Goal: Task Accomplishment & Management: Complete application form

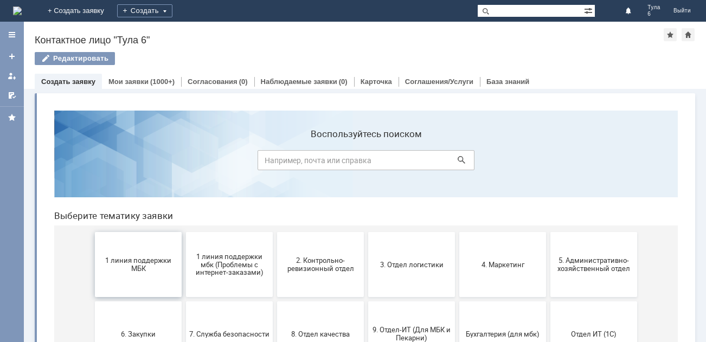
click at [144, 266] on span "1 линия поддержки МБК" at bounding box center [138, 265] width 80 height 16
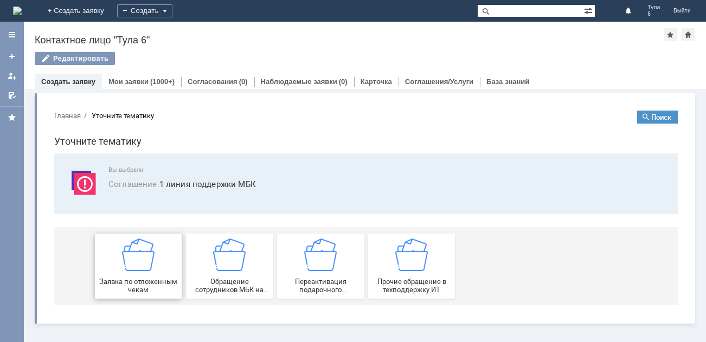
click at [139, 273] on div "Заявка по отложенным чекам" at bounding box center [138, 266] width 80 height 55
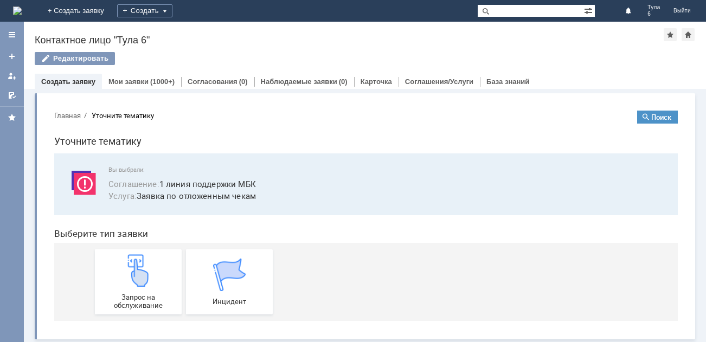
click at [139, 273] on img at bounding box center [138, 270] width 33 height 33
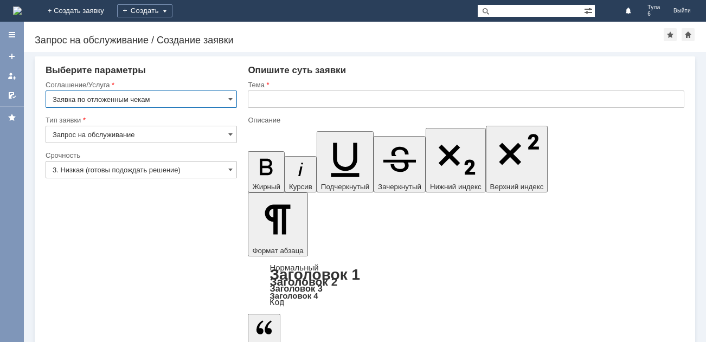
click at [95, 169] on input "3. Низкая (готовы подождать решение)" at bounding box center [141, 169] width 191 height 17
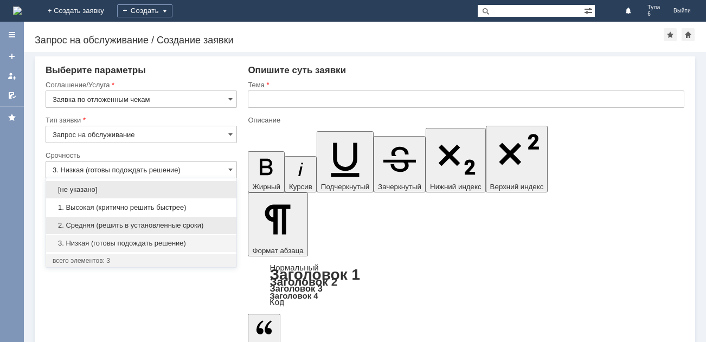
click at [103, 222] on span "2. Средняя (решить в установленные сроки)" at bounding box center [141, 225] width 177 height 9
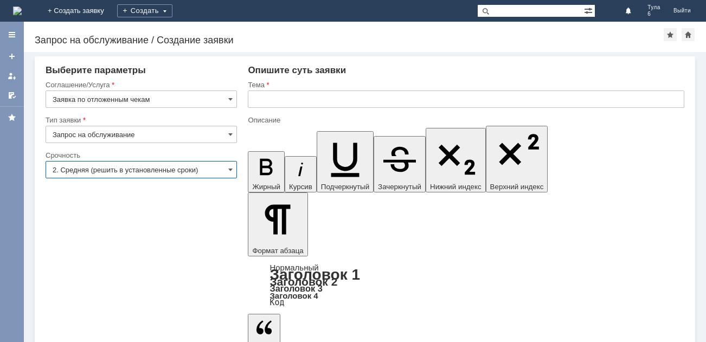
type input "2. Средняя (решить в установленные сроки)"
click at [258, 100] on input "text" at bounding box center [466, 99] width 437 height 17
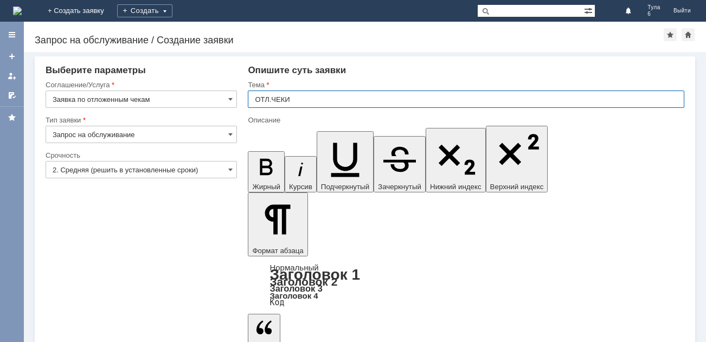
click at [298, 99] on input "ОТЛ.ЧЕКИ" at bounding box center [466, 99] width 437 height 17
type input "ОТЛ.ЧЕКИ"
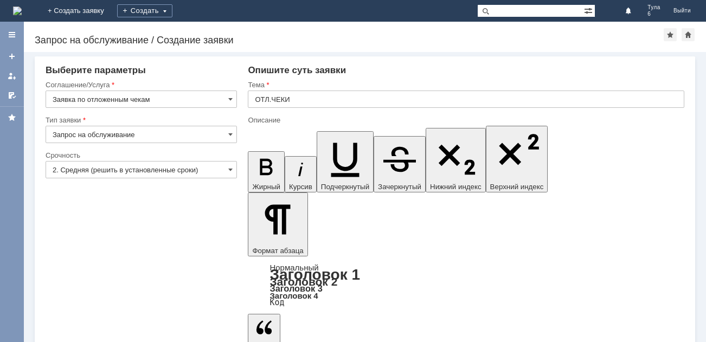
click at [312, 100] on input "ОТЛ.ЧЕКИ" at bounding box center [466, 99] width 437 height 17
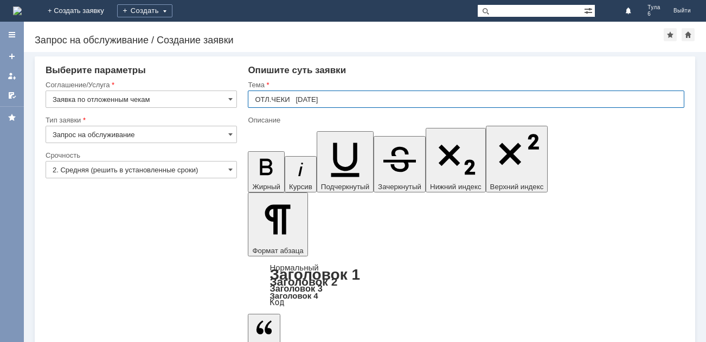
type input "ОТЛ.ЧЕКИ [DATE]"
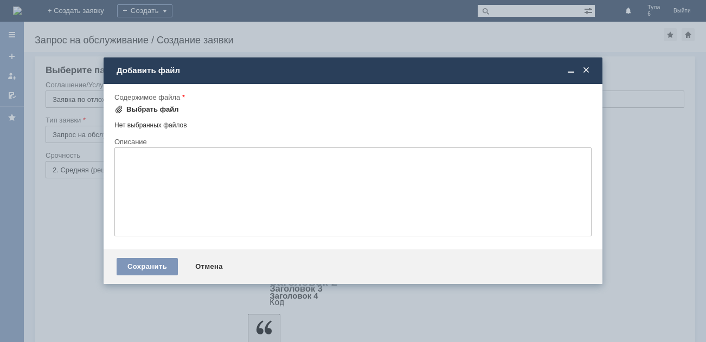
click at [117, 109] on span at bounding box center [118, 109] width 9 height 9
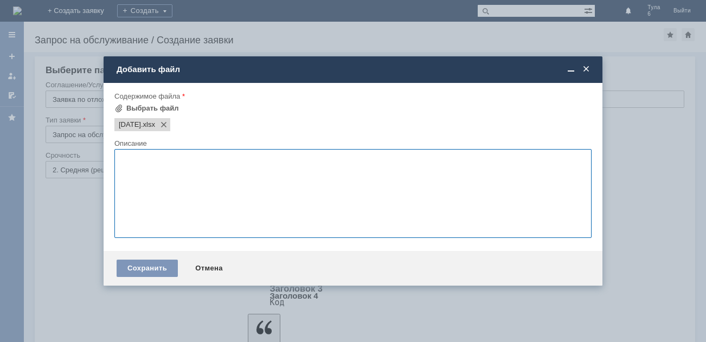
click at [133, 162] on textarea at bounding box center [352, 193] width 477 height 89
type textarea "ОТЛОЖЕННЫЕ ЧЕКИ."
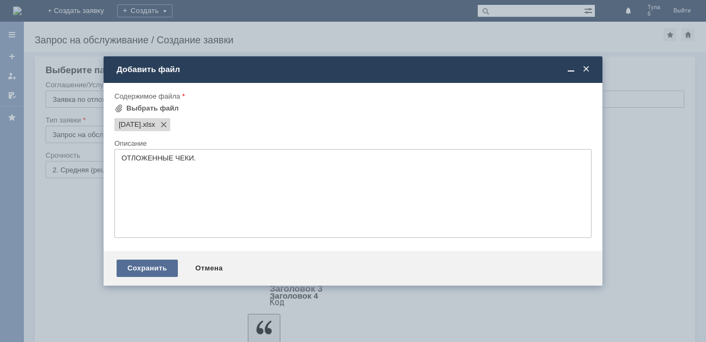
click at [140, 267] on div "Сохранить" at bounding box center [147, 268] width 61 height 17
